Goal: Task Accomplishment & Management: Use online tool/utility

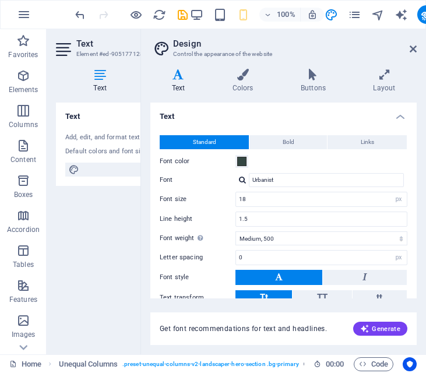
select select "px"
select select "500"
select select "px"
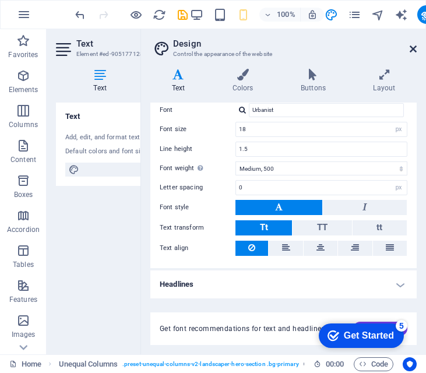
click at [411, 52] on icon at bounding box center [413, 48] width 7 height 9
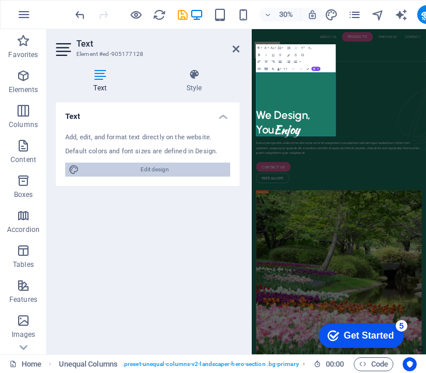
click at [156, 171] on span "Edit design" at bounding box center [155, 170] width 144 height 14
select select "px"
select select "500"
select select "px"
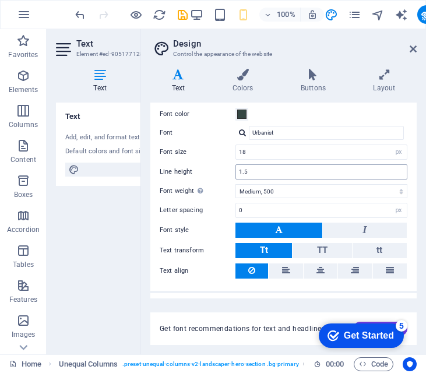
scroll to position [70, 0]
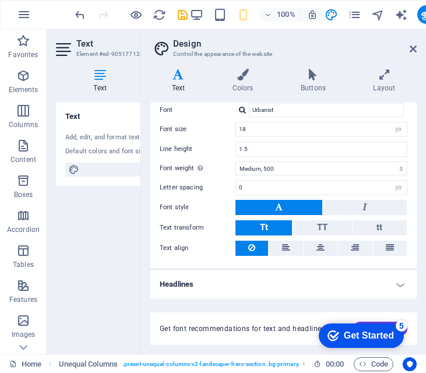
click at [180, 329] on span "Get font recommendations for text and headlines." at bounding box center [243, 328] width 167 height 9
click at [172, 79] on icon at bounding box center [178, 75] width 56 height 12
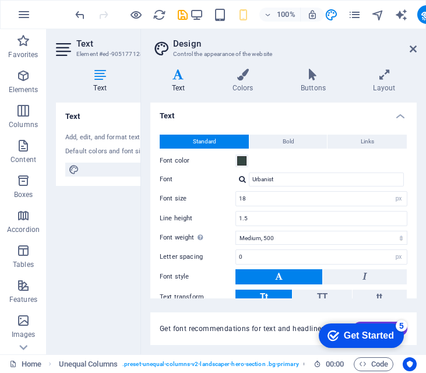
scroll to position [0, 0]
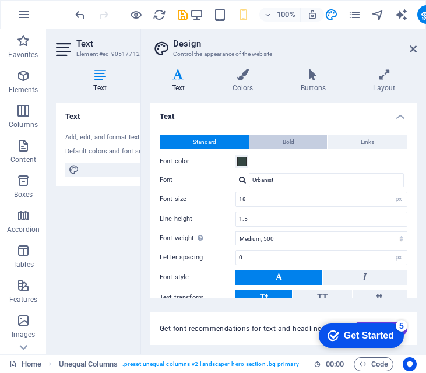
click at [290, 139] on span "Bold" at bounding box center [289, 142] width 12 height 14
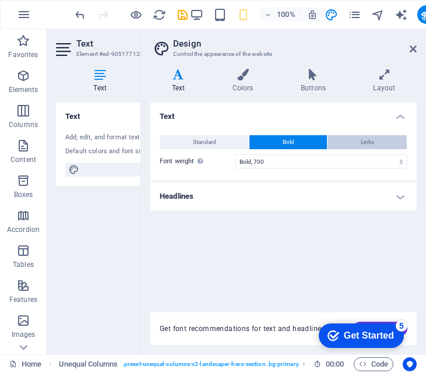
click at [361, 139] on span "Links" at bounding box center [367, 142] width 13 height 14
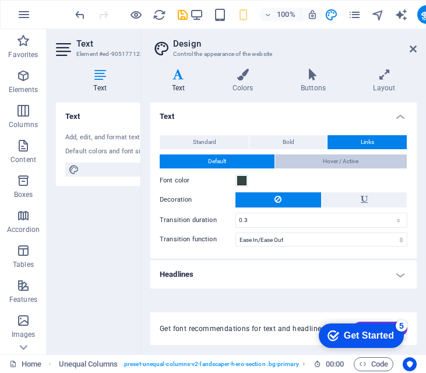
click at [296, 156] on button "Hover / Active" at bounding box center [341, 161] width 132 height 14
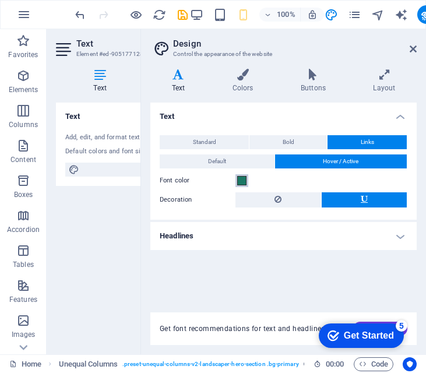
click at [240, 182] on span at bounding box center [241, 180] width 9 height 9
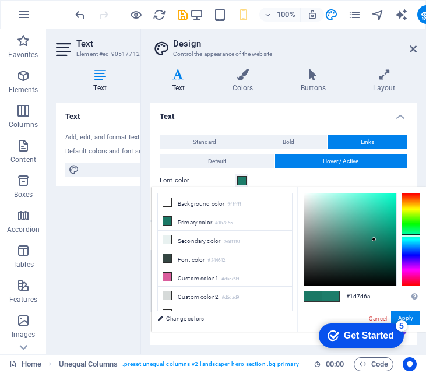
drag, startPoint x: 374, startPoint y: 240, endPoint x: 376, endPoint y: 231, distance: 8.9
click at [376, 237] on div at bounding box center [374, 239] width 4 height 4
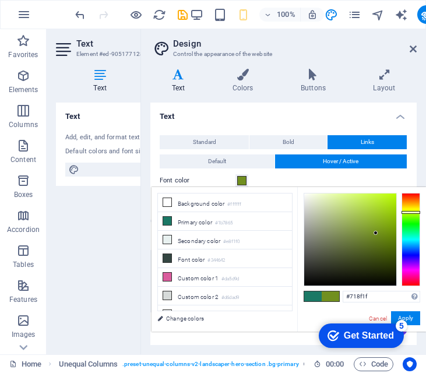
click at [412, 212] on div at bounding box center [411, 239] width 19 height 93
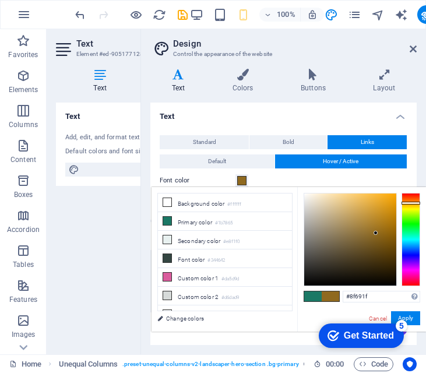
drag, startPoint x: 406, startPoint y: 213, endPoint x: 407, endPoint y: 203, distance: 10.0
click at [407, 203] on div at bounding box center [411, 203] width 19 height 3
type input "#c78d1c"
drag, startPoint x: 376, startPoint y: 231, endPoint x: 383, endPoint y: 213, distance: 19.9
click at [383, 213] on div at bounding box center [383, 212] width 4 height 4
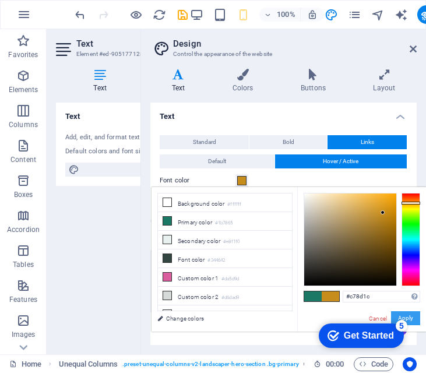
click at [409, 315] on button "Apply" at bounding box center [405, 318] width 29 height 14
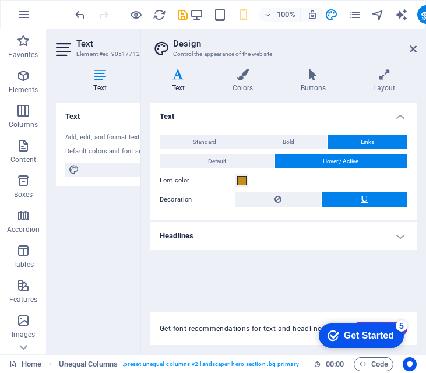
click at [406, 117] on h4 "Text" at bounding box center [283, 113] width 266 height 21
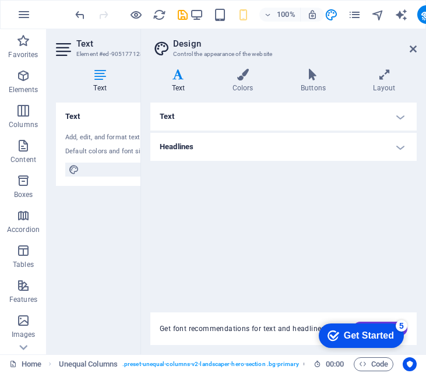
click at [406, 117] on h4 "Text" at bounding box center [283, 117] width 266 height 28
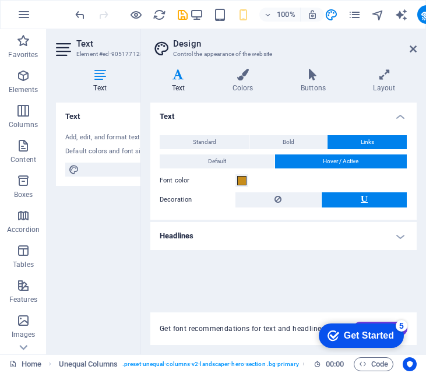
click at [397, 236] on h4 "Headlines" at bounding box center [283, 236] width 266 height 28
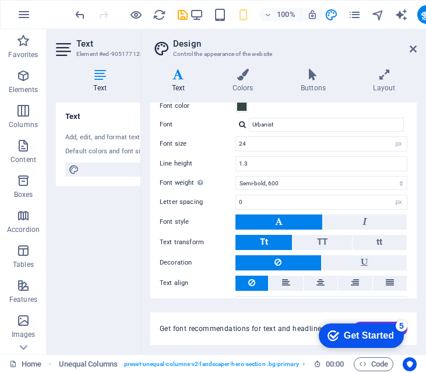
scroll to position [199, 0]
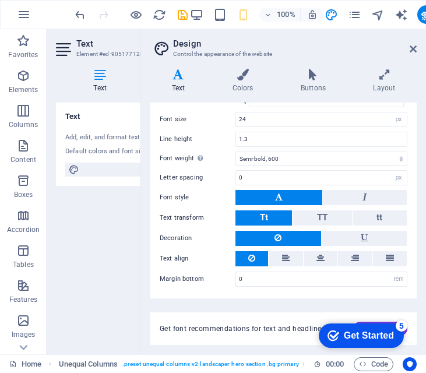
click at [89, 139] on div "Add, edit, and format text directly on the website." at bounding box center [147, 138] width 165 height 10
click at [76, 172] on icon at bounding box center [74, 170] width 10 height 14
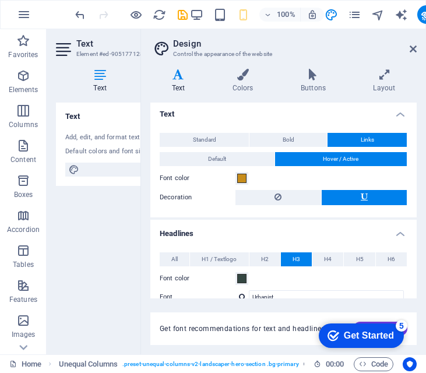
scroll to position [0, 0]
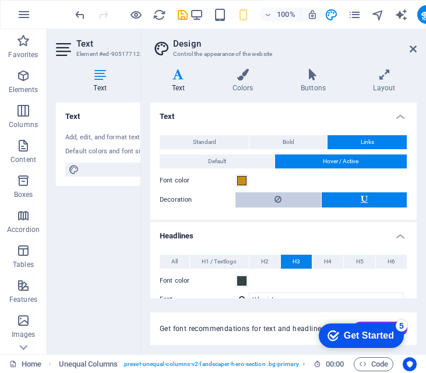
click at [259, 202] on button at bounding box center [278, 199] width 86 height 15
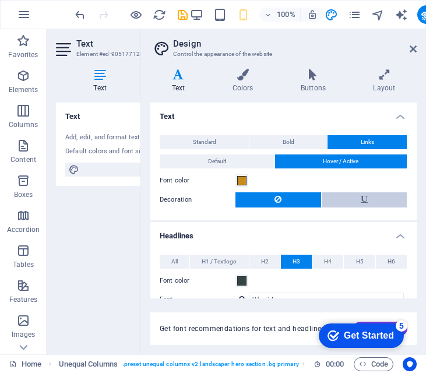
click at [341, 204] on button at bounding box center [365, 199] width 86 height 15
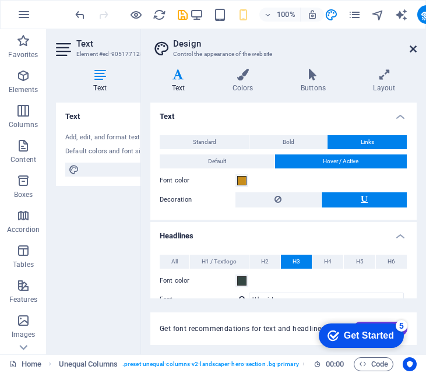
click at [414, 50] on icon at bounding box center [413, 48] width 7 height 9
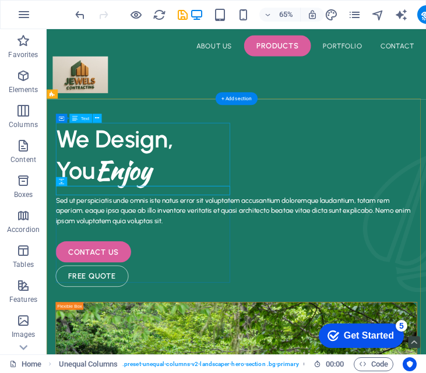
click at [112, 221] on div "We Design, You Enjoy" at bounding box center [339, 222] width 556 height 97
click at [68, 190] on div "We Design, You Enjoy" at bounding box center [339, 222] width 556 height 97
click at [68, 191] on div "We Design, You Enjoy" at bounding box center [339, 222] width 556 height 97
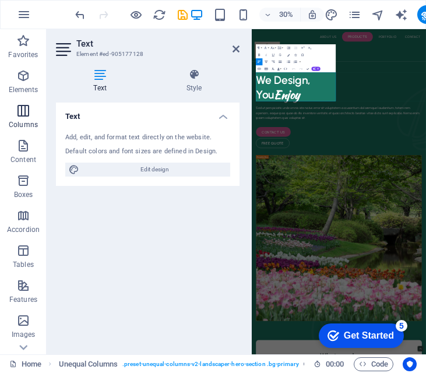
click at [24, 112] on icon "button" at bounding box center [23, 111] width 14 height 14
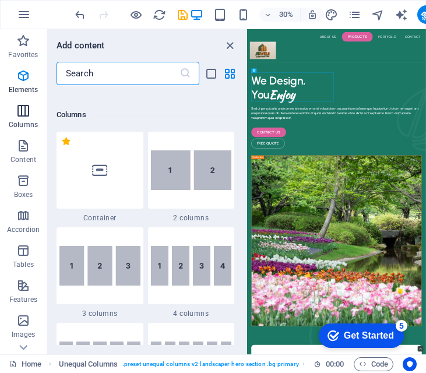
scroll to position [577, 0]
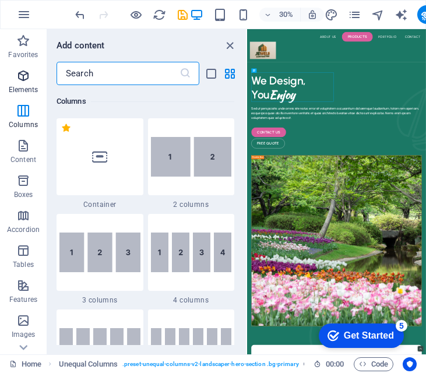
click at [23, 83] on span "Elements" at bounding box center [23, 83] width 47 height 28
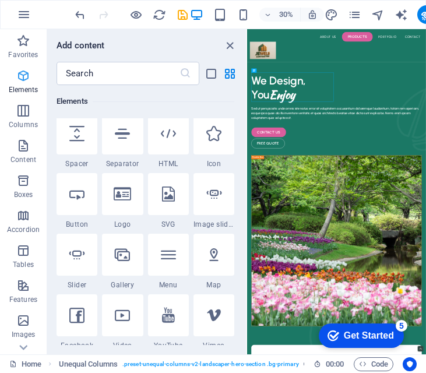
scroll to position [124, 0]
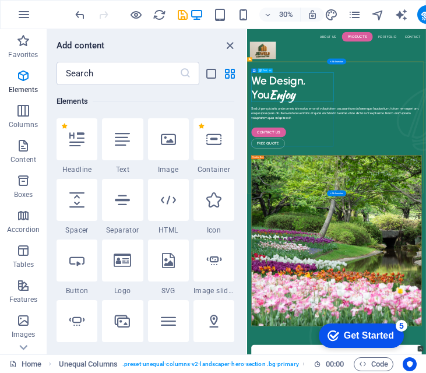
click at [22, 153] on span "Content" at bounding box center [23, 153] width 47 height 28
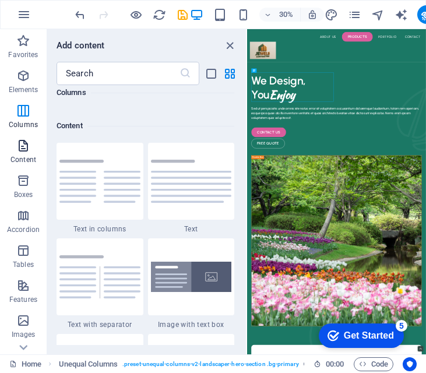
scroll to position [2039, 0]
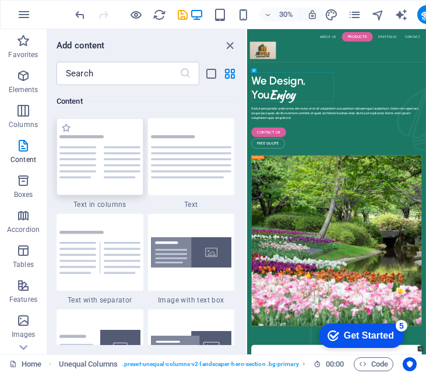
click at [82, 132] on div at bounding box center [100, 156] width 87 height 77
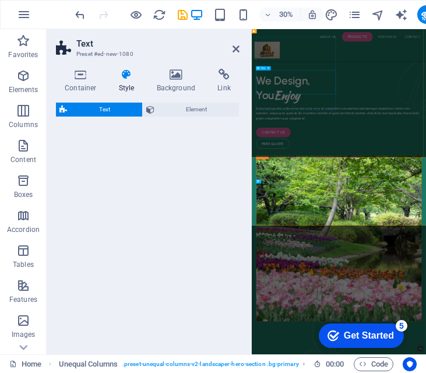
select select "rem"
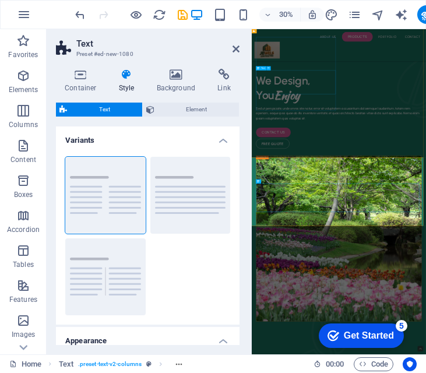
scroll to position [120, 0]
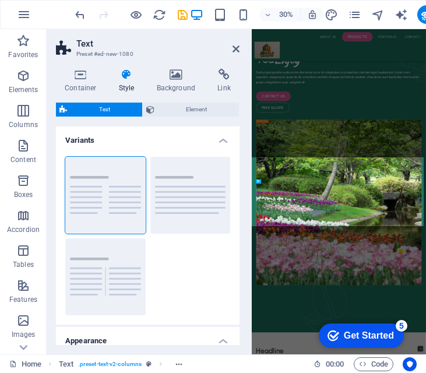
click at [231, 49] on header "Text Preset #ed-new-1080" at bounding box center [148, 44] width 184 height 30
click at [237, 48] on icon at bounding box center [236, 48] width 7 height 9
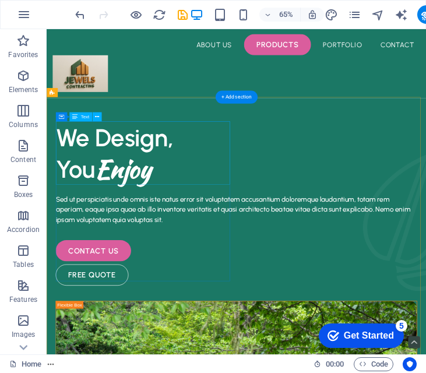
scroll to position [0, 0]
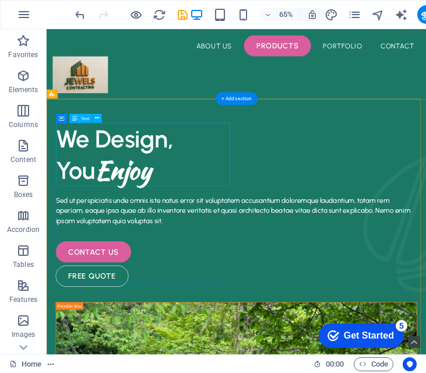
click at [155, 188] on div "We Design, You Enjoy" at bounding box center [339, 222] width 556 height 97
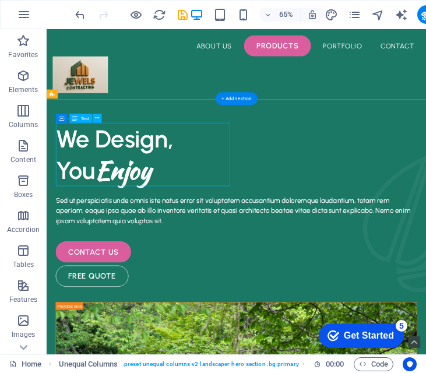
click at [81, 194] on div "We Design, You Enjoy" at bounding box center [339, 222] width 556 height 97
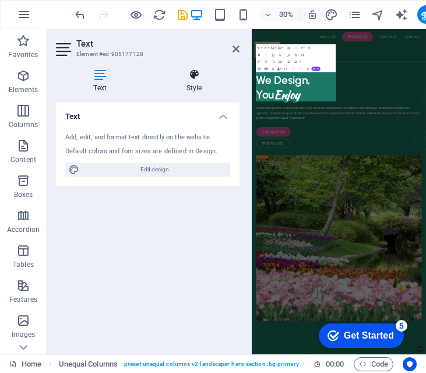
click at [199, 71] on icon at bounding box center [194, 75] width 91 height 12
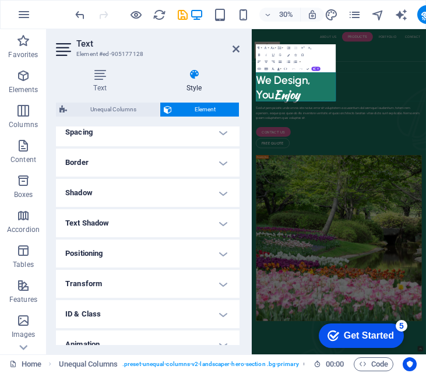
scroll to position [274, 0]
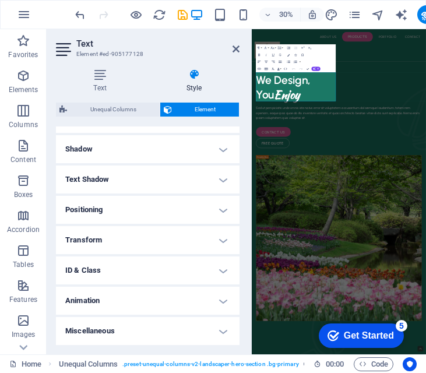
click at [381, 343] on div "checkmark Get Started 5" at bounding box center [361, 335] width 85 height 24
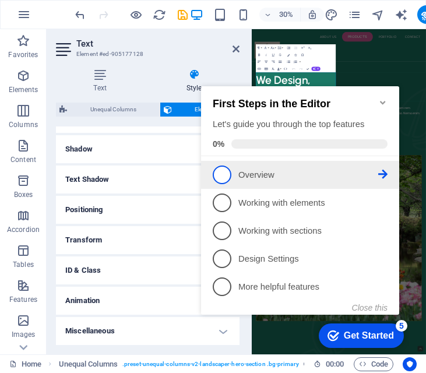
click at [224, 173] on span "1" at bounding box center [222, 174] width 19 height 19
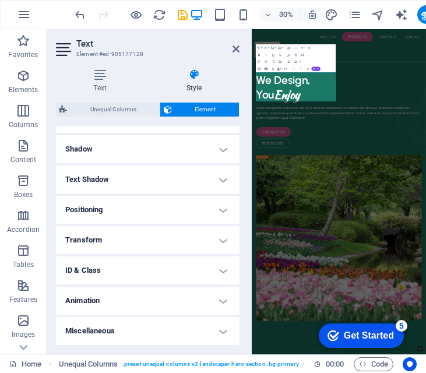
scroll to position [0, 0]
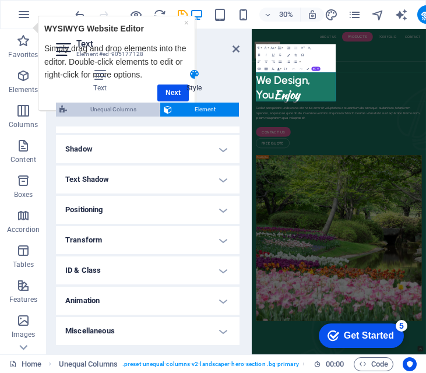
drag, startPoint x: 63, startPoint y: 83, endPoint x: 86, endPoint y: 106, distance: 33.0
click at [86, 106] on div "Text Style Text Add, edit, and format text directly on the website. Default col…" at bounding box center [148, 207] width 184 height 276
click at [174, 33] on header "Text Element #ed-905177128" at bounding box center [148, 44] width 184 height 30
click at [105, 29] on header "Text Element #ed-905177128" at bounding box center [148, 44] width 184 height 30
click at [175, 90] on h4 "Style" at bounding box center [194, 81] width 91 height 24
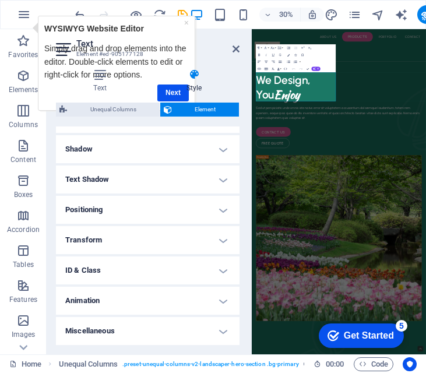
click at [176, 89] on h4 "Style" at bounding box center [194, 81] width 91 height 24
click at [195, 74] on icon at bounding box center [194, 75] width 91 height 12
click at [170, 87] on h4 "Style" at bounding box center [194, 81] width 91 height 24
click at [186, 23] on link "×" at bounding box center [186, 22] width 5 height 9
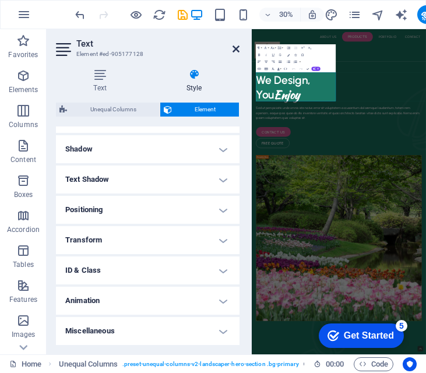
click at [234, 50] on icon at bounding box center [236, 48] width 7 height 9
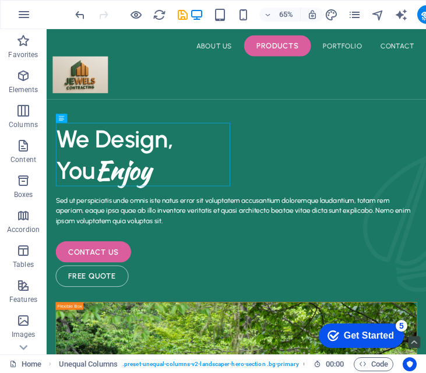
click at [373, 336] on div "Get Started" at bounding box center [369, 335] width 50 height 10
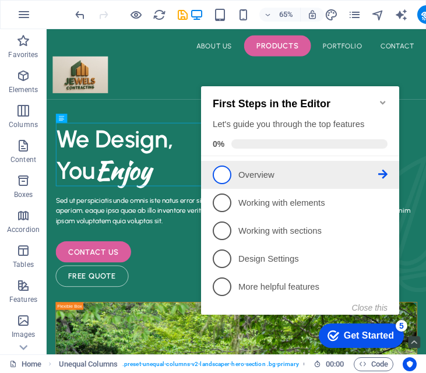
click at [254, 179] on link "1 Overview - incomplete" at bounding box center [300, 174] width 175 height 19
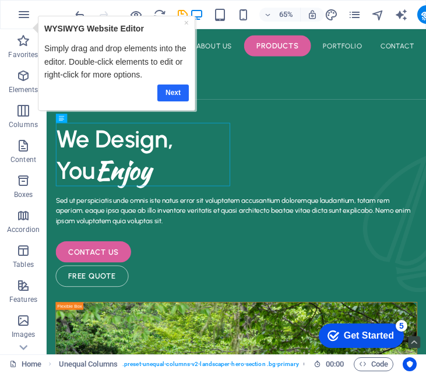
click at [173, 89] on link "Next" at bounding box center [172, 92] width 31 height 17
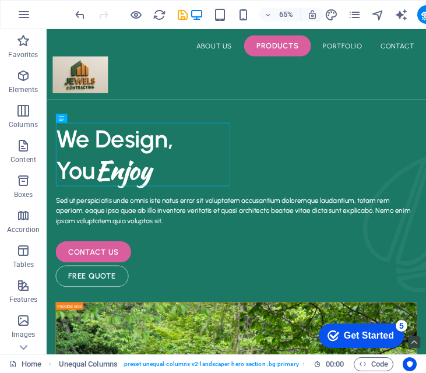
drag, startPoint x: 361, startPoint y: 332, endPoint x: 474, endPoint y: 570, distance: 263.3
click at [361, 333] on div "Get Started" at bounding box center [369, 335] width 50 height 10
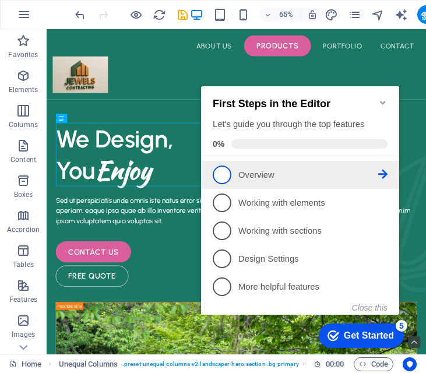
click at [265, 178] on p "Overview - incomplete" at bounding box center [308, 175] width 140 height 12
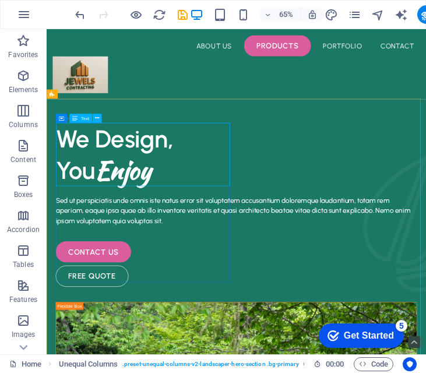
click at [0, 0] on span "Text" at bounding box center [0, 0] width 0 height 0
click at [89, 203] on div "We Design, You Enjoy" at bounding box center [339, 222] width 556 height 97
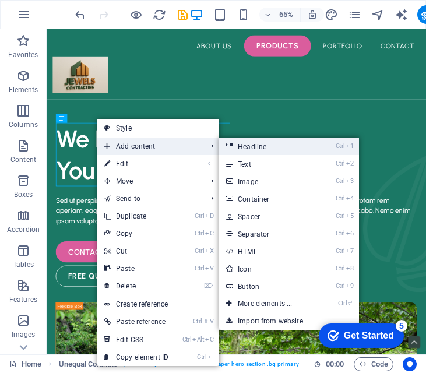
click at [270, 147] on link "Ctrl 1 Headline" at bounding box center [267, 146] width 96 height 17
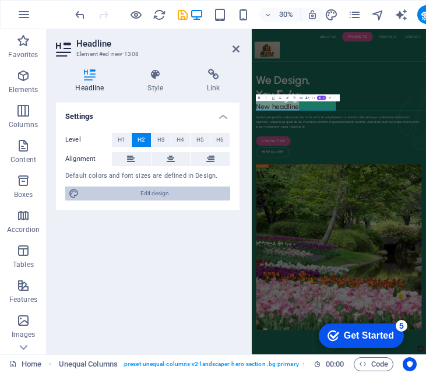
click at [131, 195] on span "Edit design" at bounding box center [155, 193] width 144 height 14
select select "px"
select select "600"
select select "px"
select select "rem"
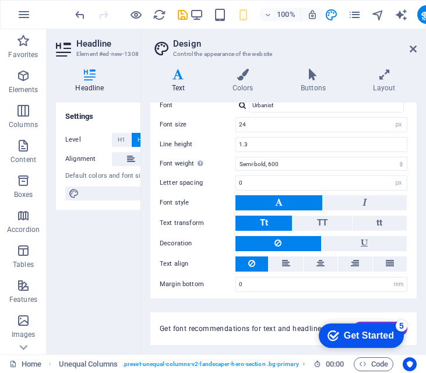
scroll to position [199, 0]
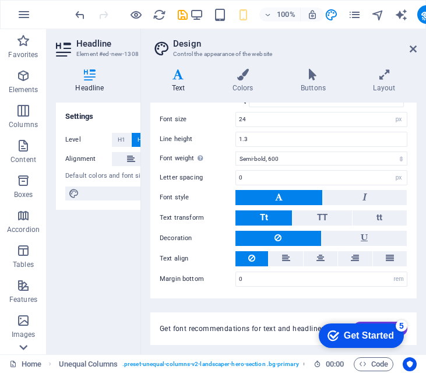
click at [30, 339] on icon at bounding box center [23, 347] width 16 height 16
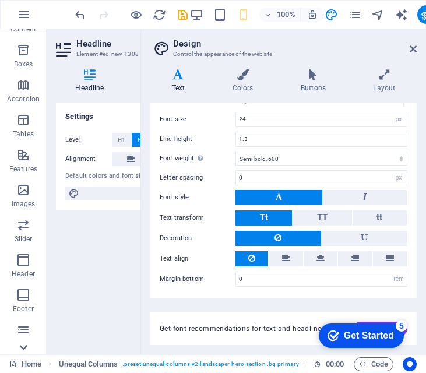
scroll to position [208, 0]
